Goal: Task Accomplishment & Management: Use online tool/utility

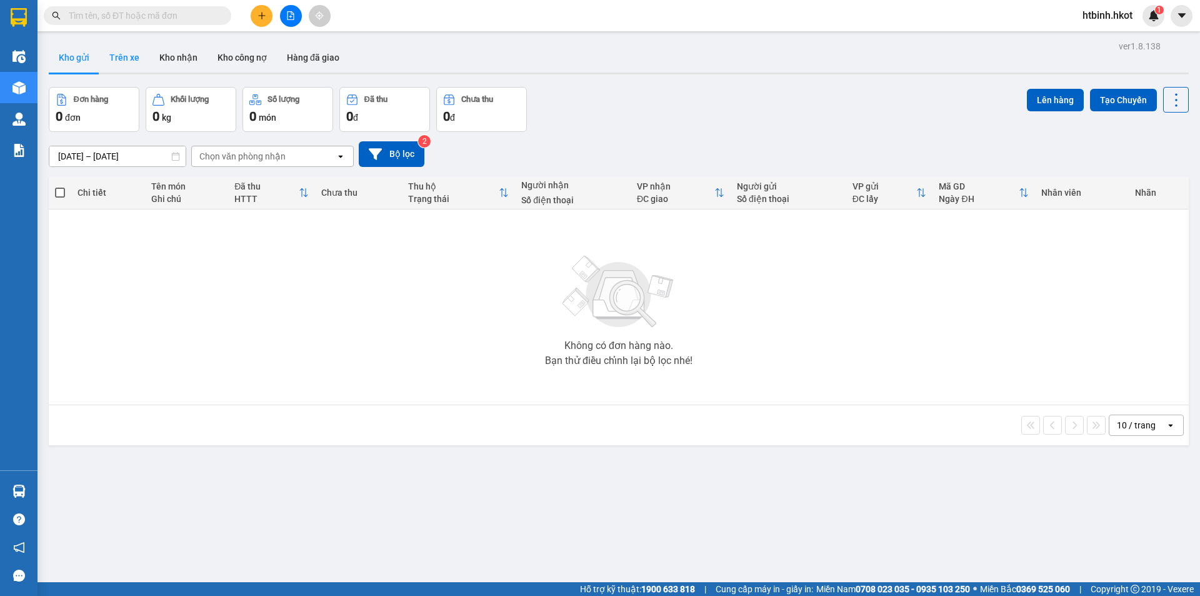
click at [130, 61] on button "Trên xe" at bounding box center [124, 57] width 50 height 30
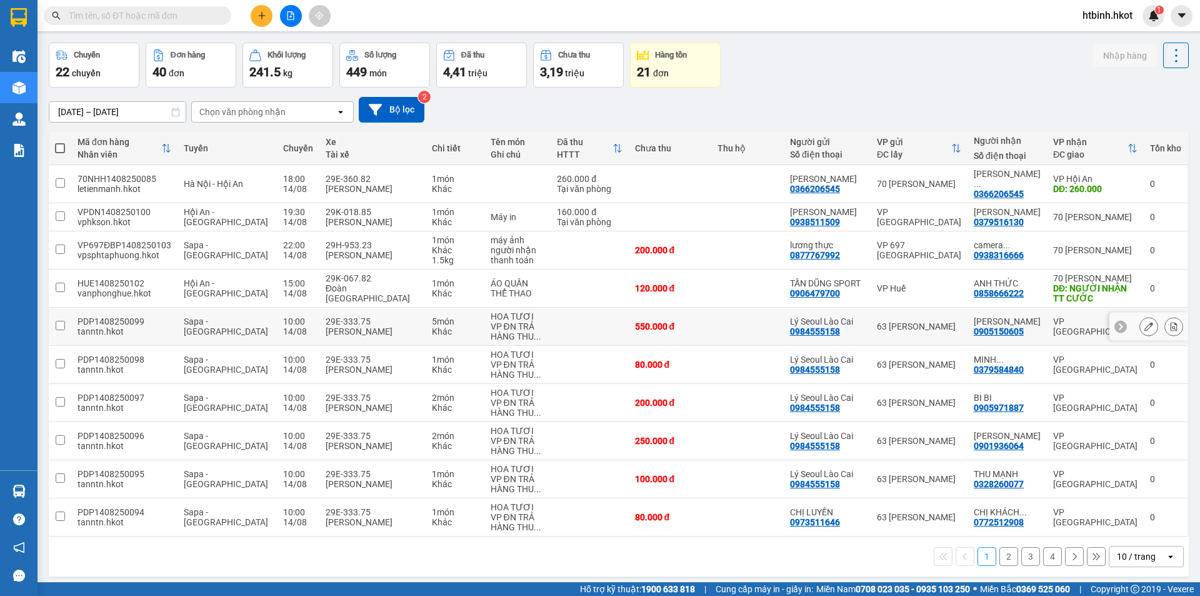
scroll to position [57, 0]
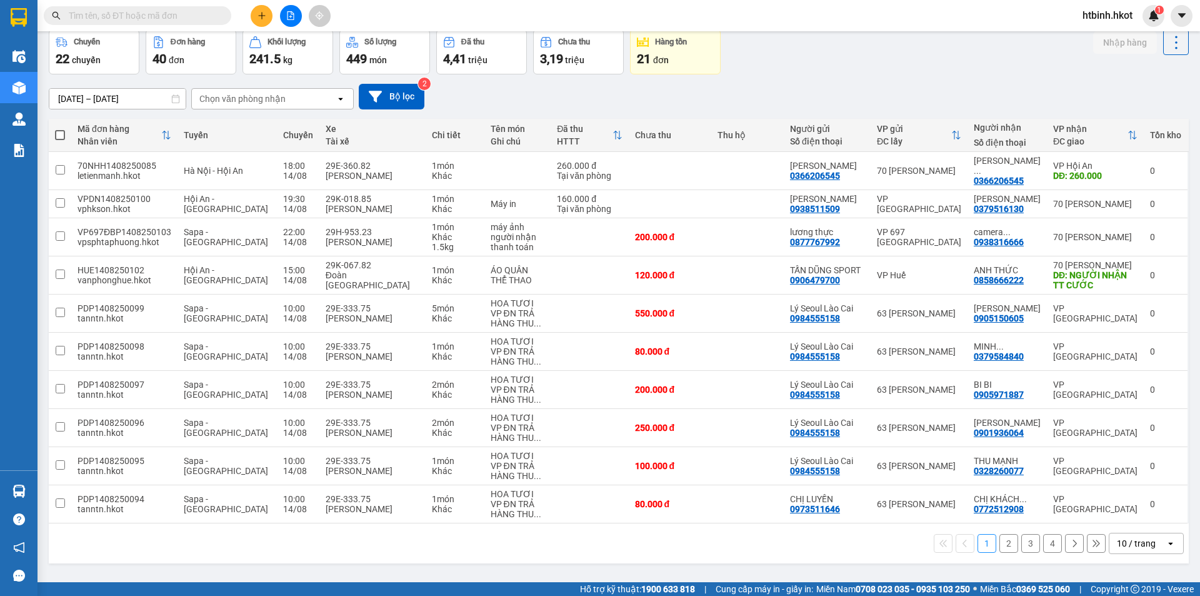
click at [1006, 547] on button "2" at bounding box center [1008, 543] width 19 height 19
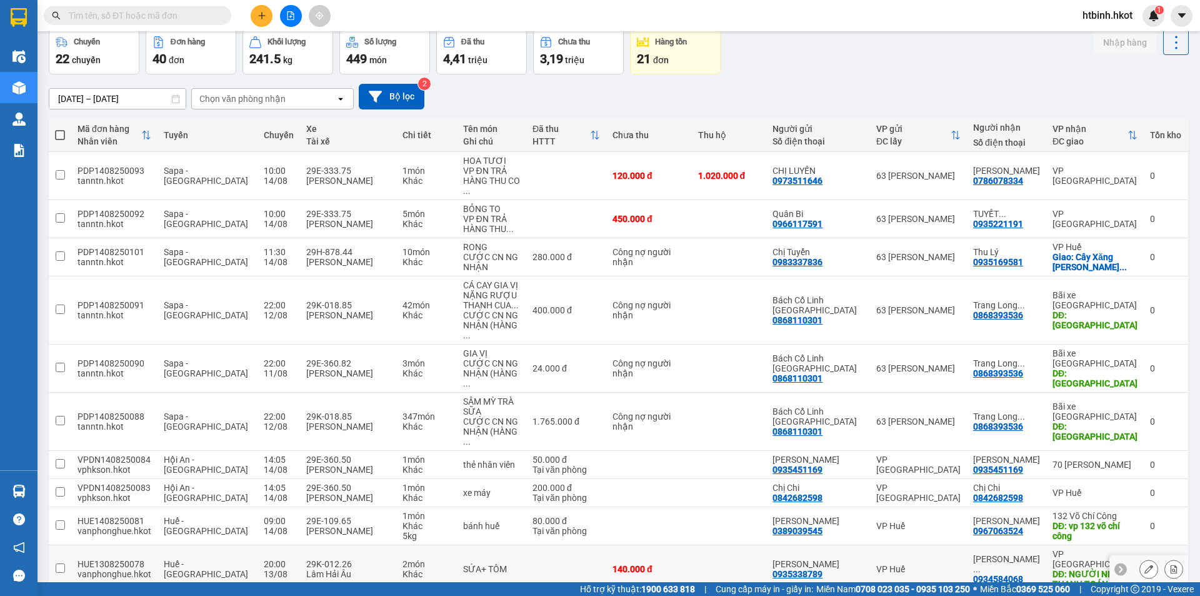
click at [986, 554] on div "NGUYỄN ..." at bounding box center [1006, 564] width 67 height 20
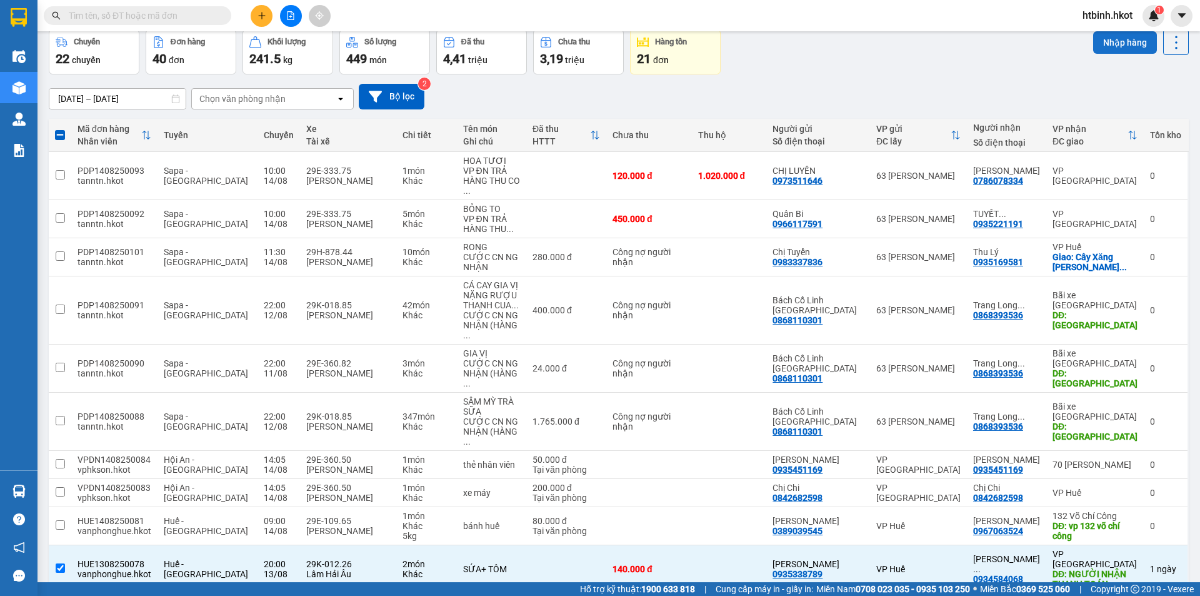
click at [1113, 41] on button "Nhập hàng" at bounding box center [1125, 42] width 64 height 22
checkbox input "false"
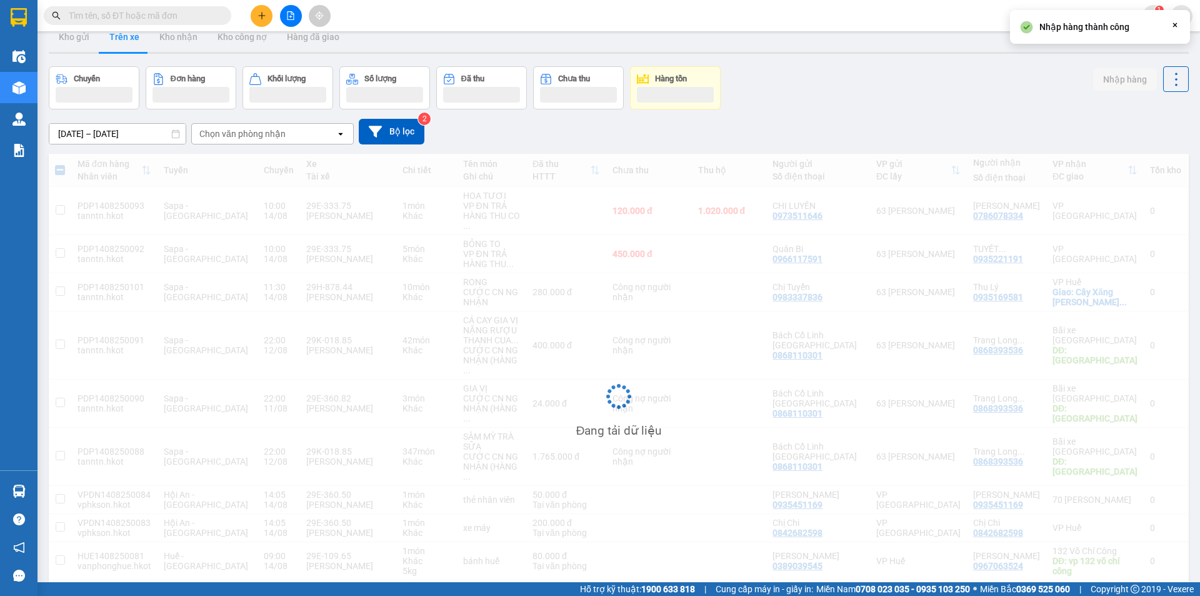
scroll to position [0, 0]
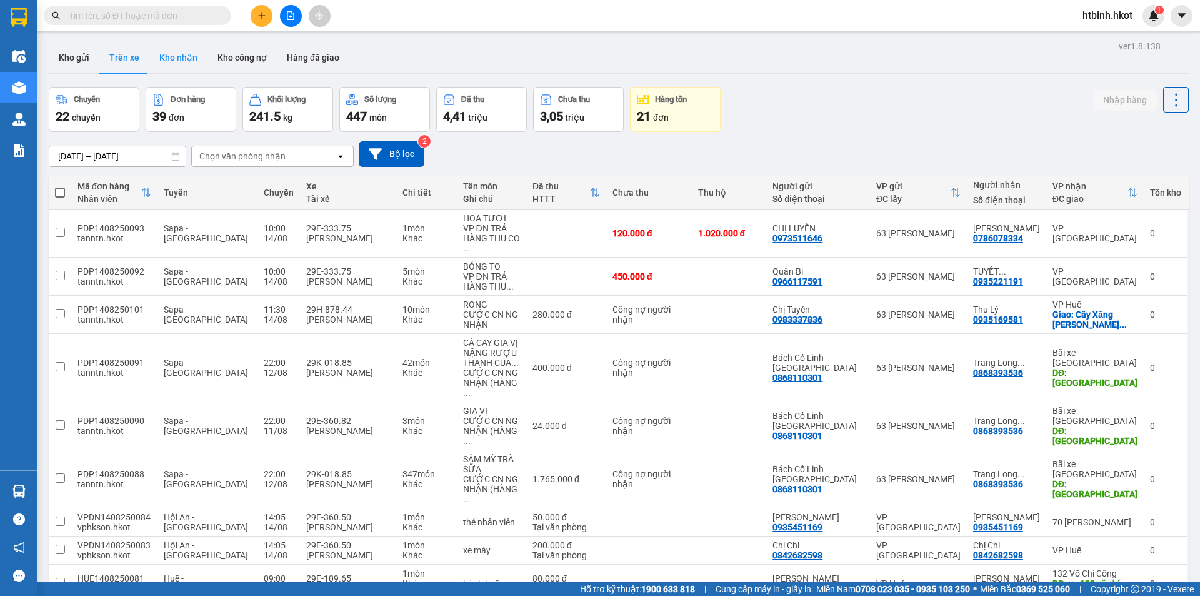
click at [187, 51] on button "Kho nhận" at bounding box center [178, 57] width 58 height 30
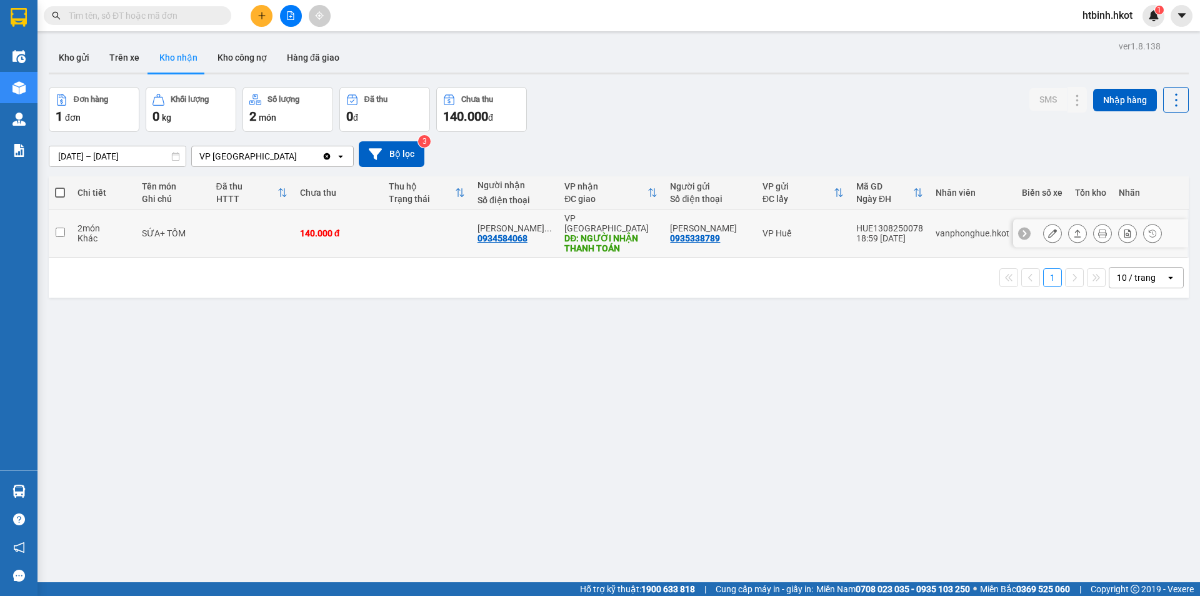
click at [276, 236] on td at bounding box center [252, 233] width 84 height 48
checkbox input "true"
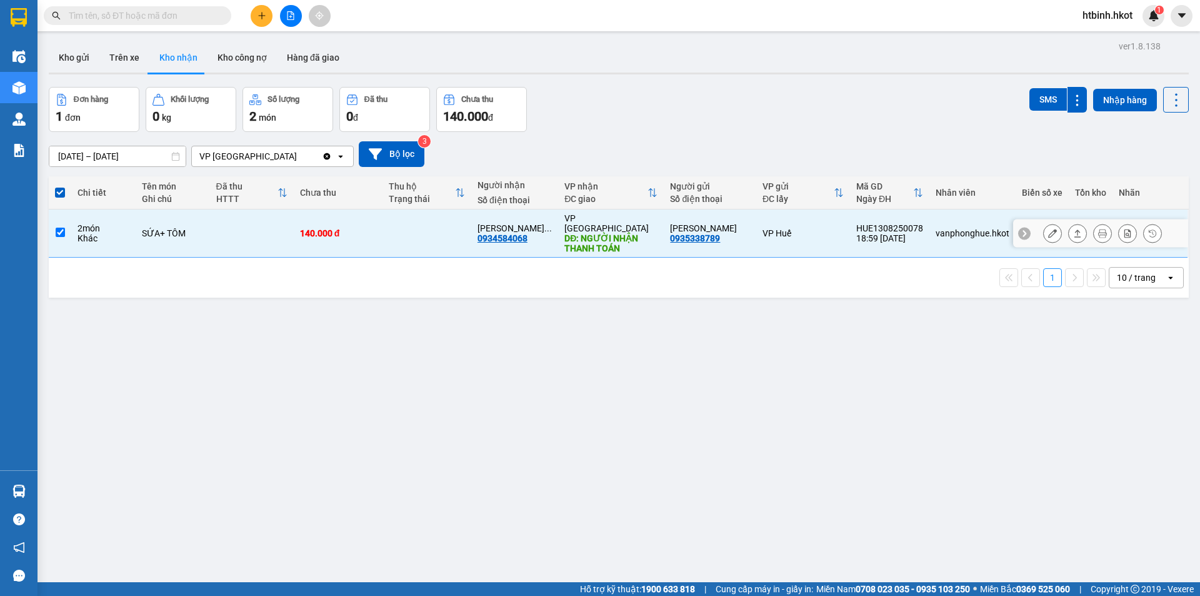
click at [1073, 230] on icon at bounding box center [1077, 233] width 9 height 9
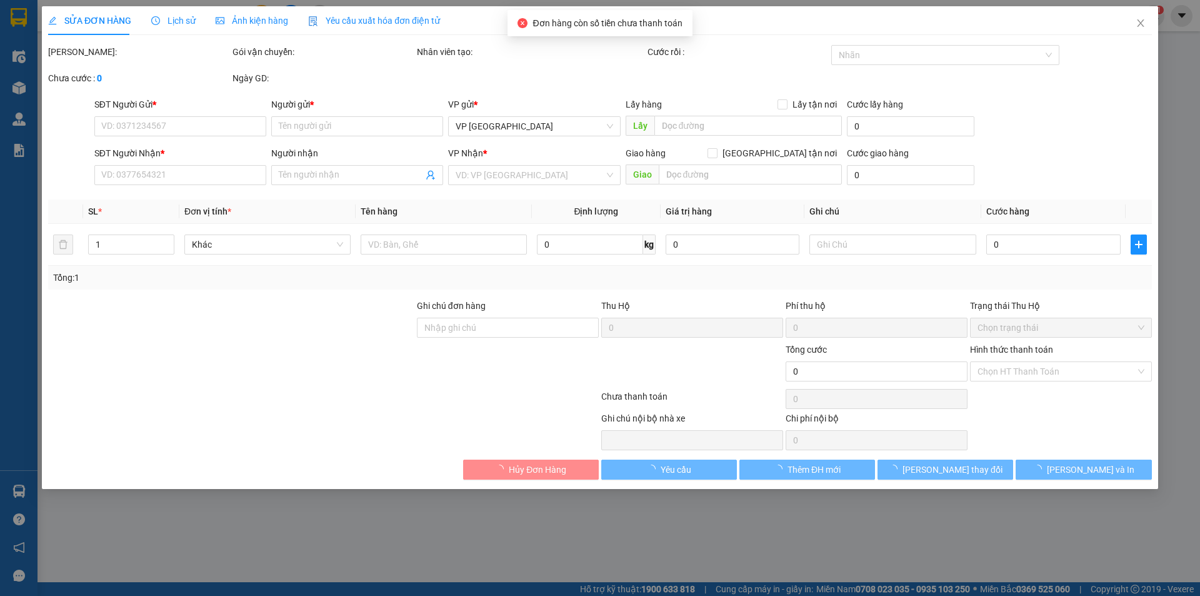
type input "0935338789"
type input "QUỲNH CHÂU"
type input "0934584068"
type input "NGUYỄN TUẤN LINH"
type input "NGƯỜI NHẬN THANH TOÁN"
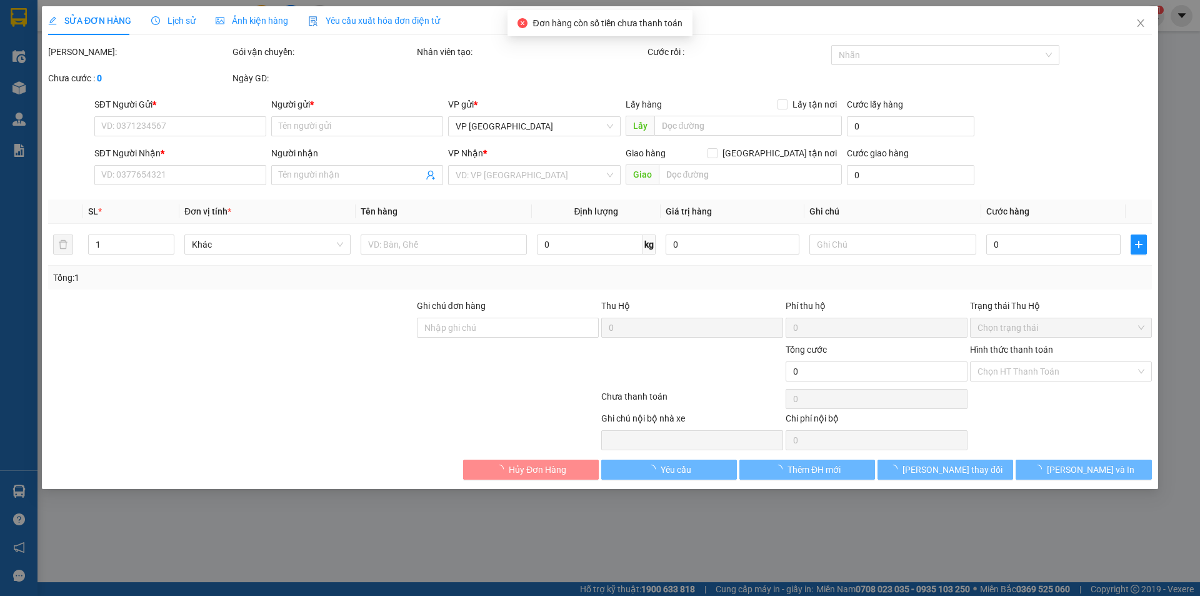
type input "140.000"
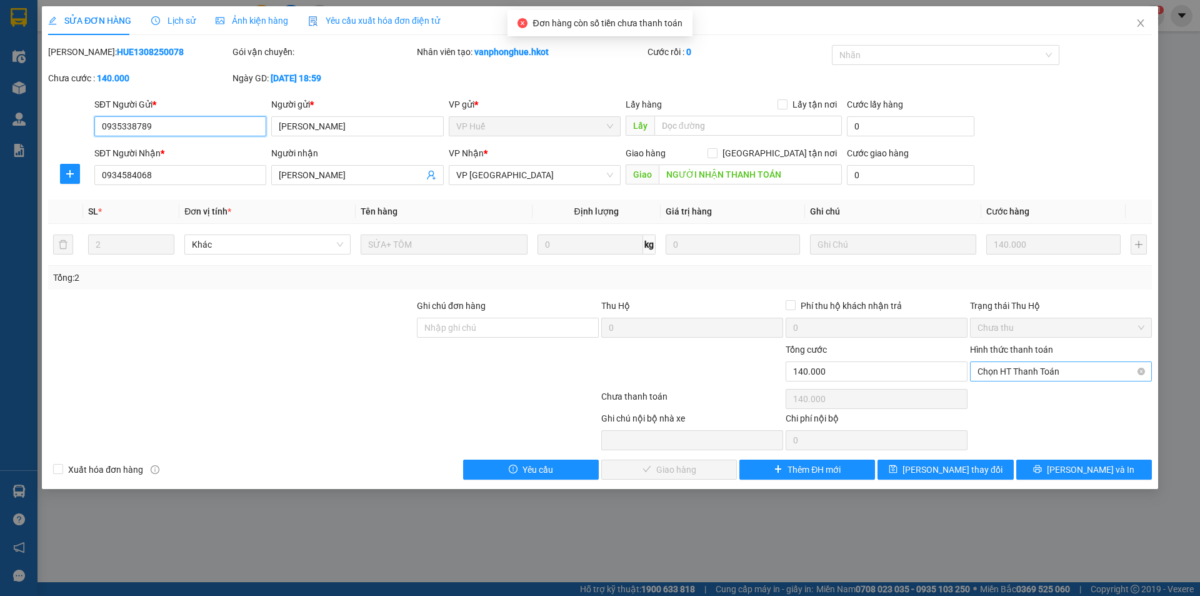
click at [1031, 370] on span "Chọn HT Thanh Toán" at bounding box center [1060, 371] width 167 height 19
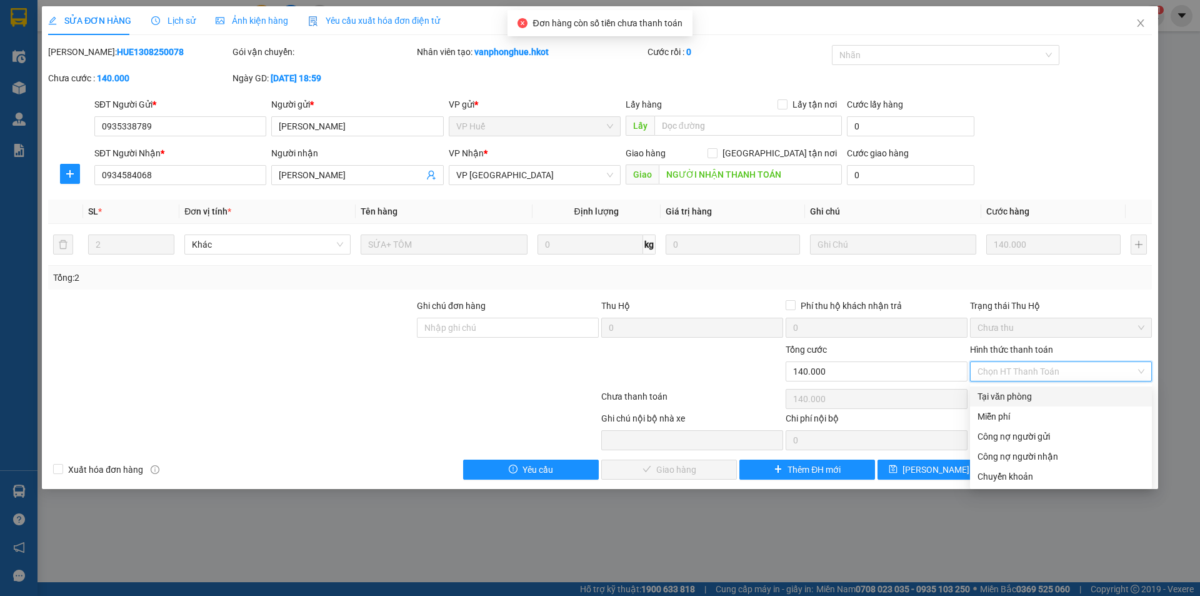
click at [1022, 394] on div "Tại văn phòng" at bounding box center [1060, 396] width 167 height 14
type input "0"
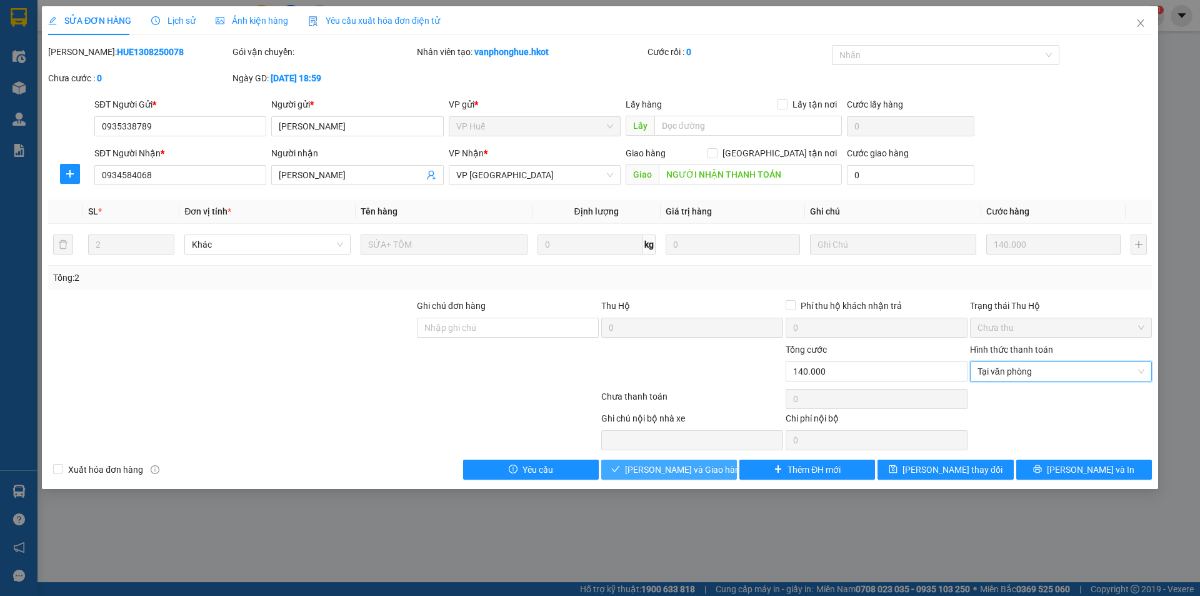
click at [682, 471] on span "Lưu và Giao hàng" at bounding box center [685, 469] width 120 height 14
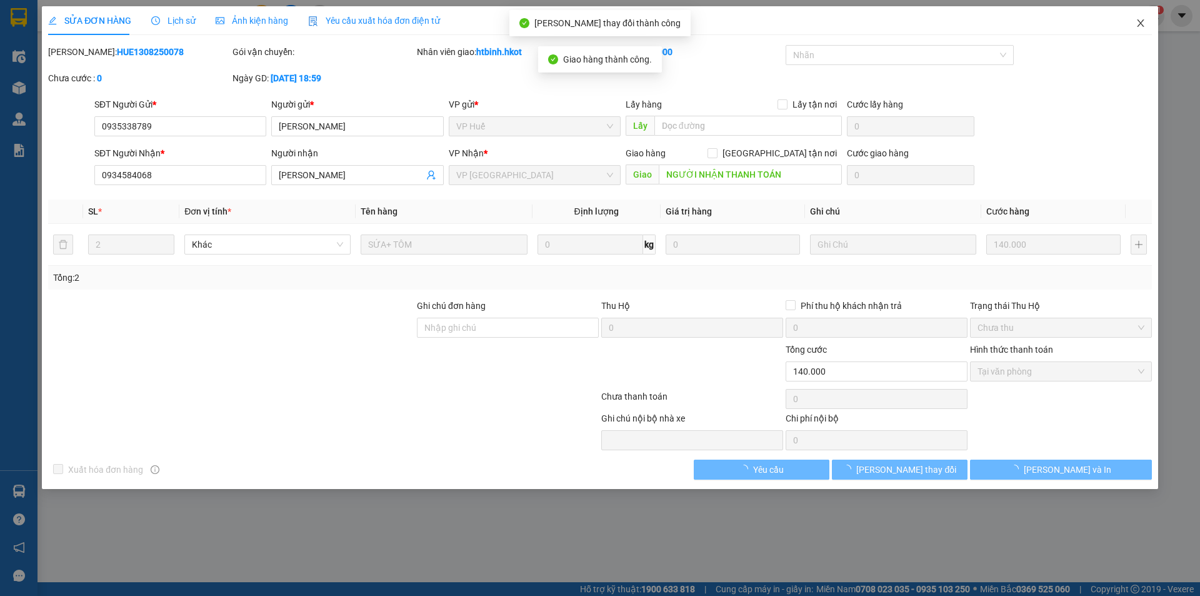
click at [1141, 26] on icon "close" at bounding box center [1141, 23] width 10 height 10
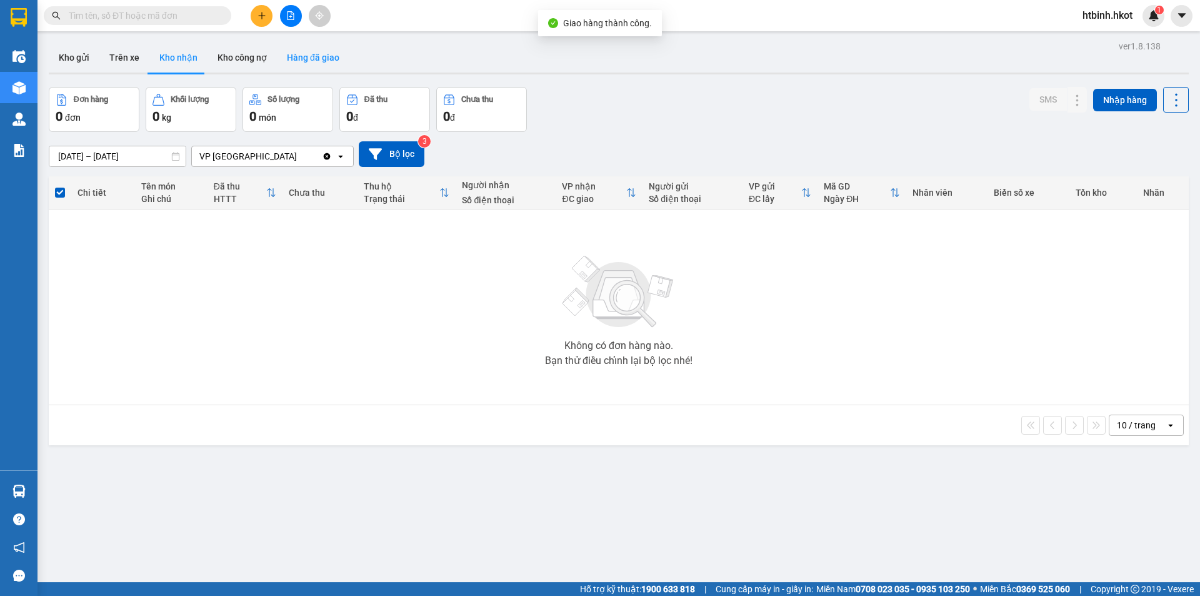
click at [299, 55] on button "Hàng đã giao" at bounding box center [313, 57] width 72 height 30
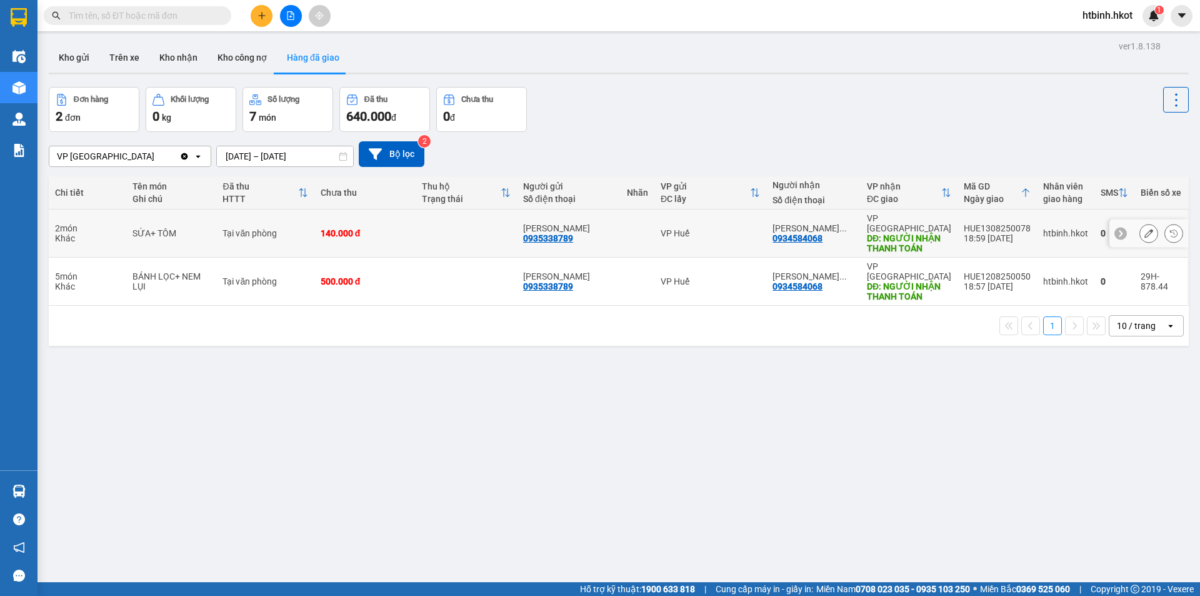
click at [977, 223] on div "HUE1308250078" at bounding box center [997, 228] width 67 height 10
copy div "HUE1308250078"
